Goal: Entertainment & Leisure: Consume media (video, audio)

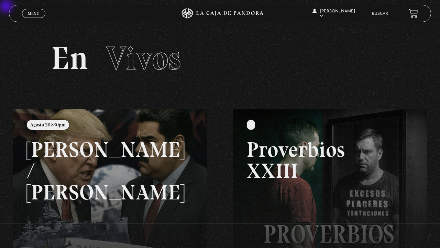
click at [41, 15] on link "Menu Cerrar" at bounding box center [33, 13] width 23 height 9
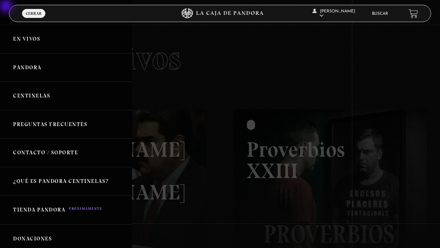
click at [41, 69] on link "Pandora" at bounding box center [66, 67] width 132 height 29
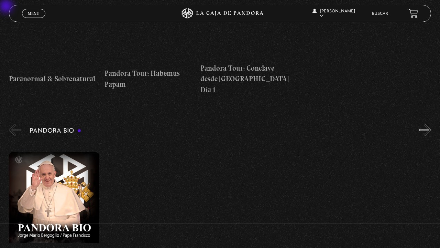
scroll to position [1031, 0]
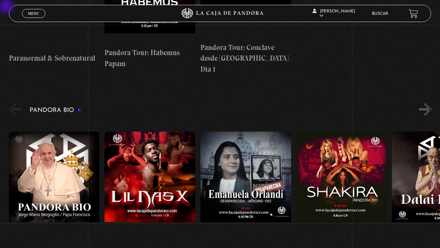
click at [428, 103] on button "»" at bounding box center [426, 109] width 12 height 12
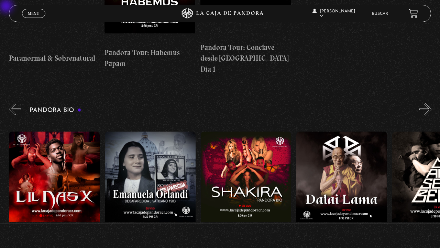
click at [428, 103] on button "»" at bounding box center [426, 109] width 12 height 12
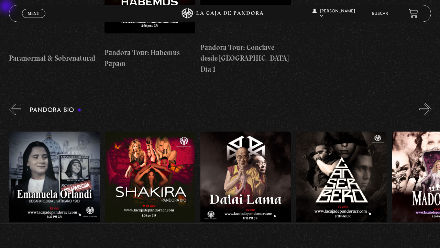
scroll to position [0, 192]
click at [428, 103] on button "»" at bounding box center [426, 109] width 12 height 12
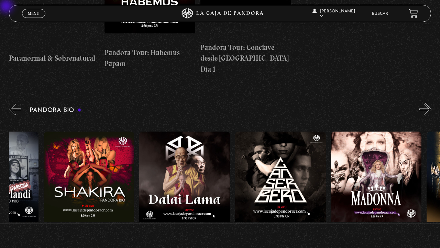
click at [428, 103] on button "»" at bounding box center [426, 109] width 12 height 12
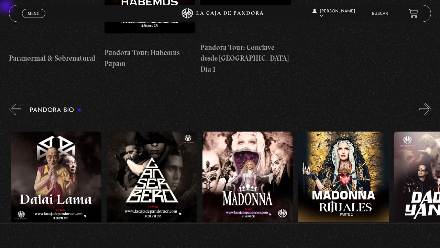
scroll to position [0, 383]
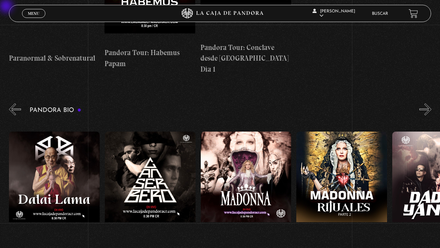
click at [278, 131] on figure at bounding box center [246, 193] width 91 height 124
